Goal: Navigation & Orientation: Find specific page/section

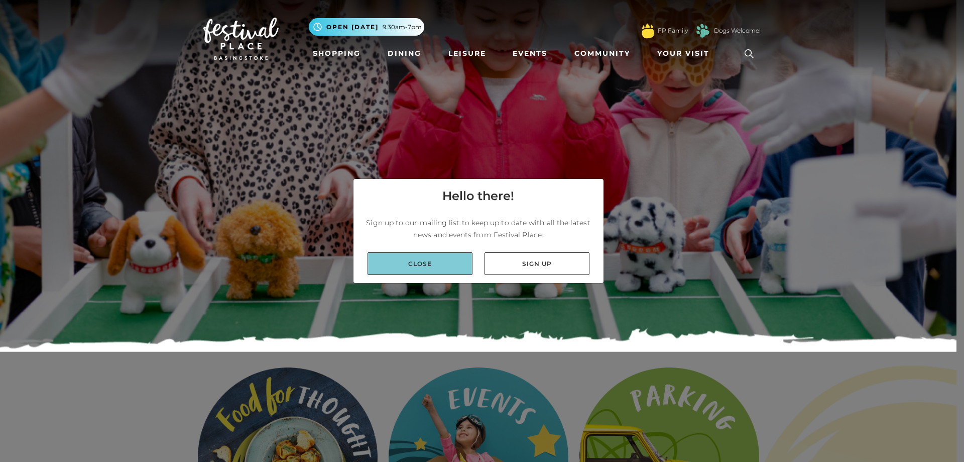
click at [446, 254] on link "Close" at bounding box center [420, 263] width 105 height 23
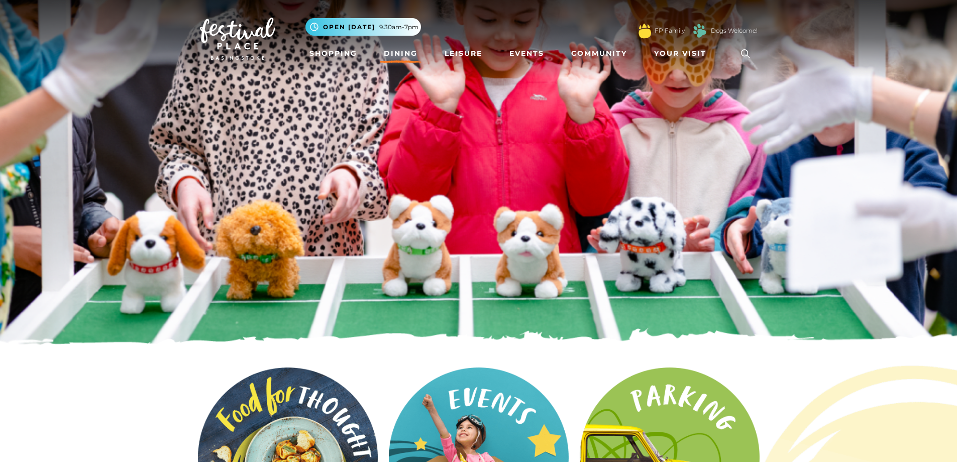
click at [409, 50] on link "Dining" at bounding box center [401, 53] width 42 height 19
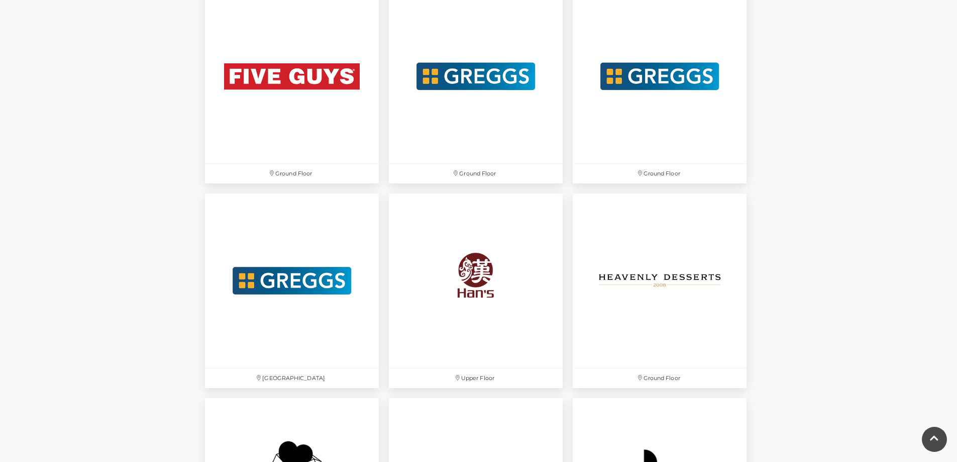
scroll to position [1959, 0]
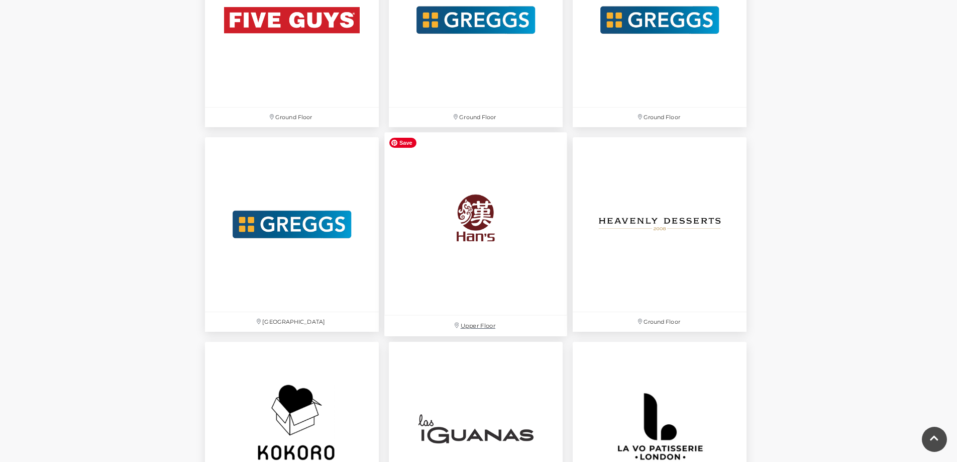
click at [519, 253] on img at bounding box center [475, 224] width 183 height 183
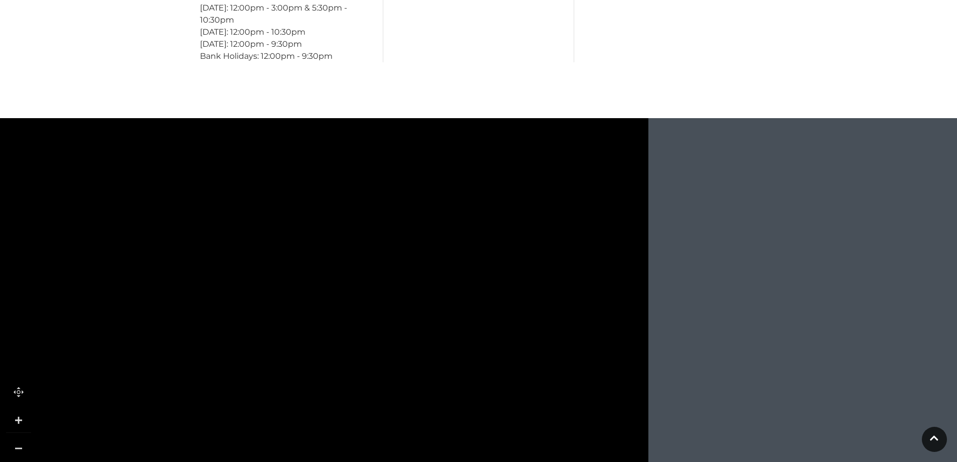
scroll to position [1055, 0]
